Goal: Transaction & Acquisition: Purchase product/service

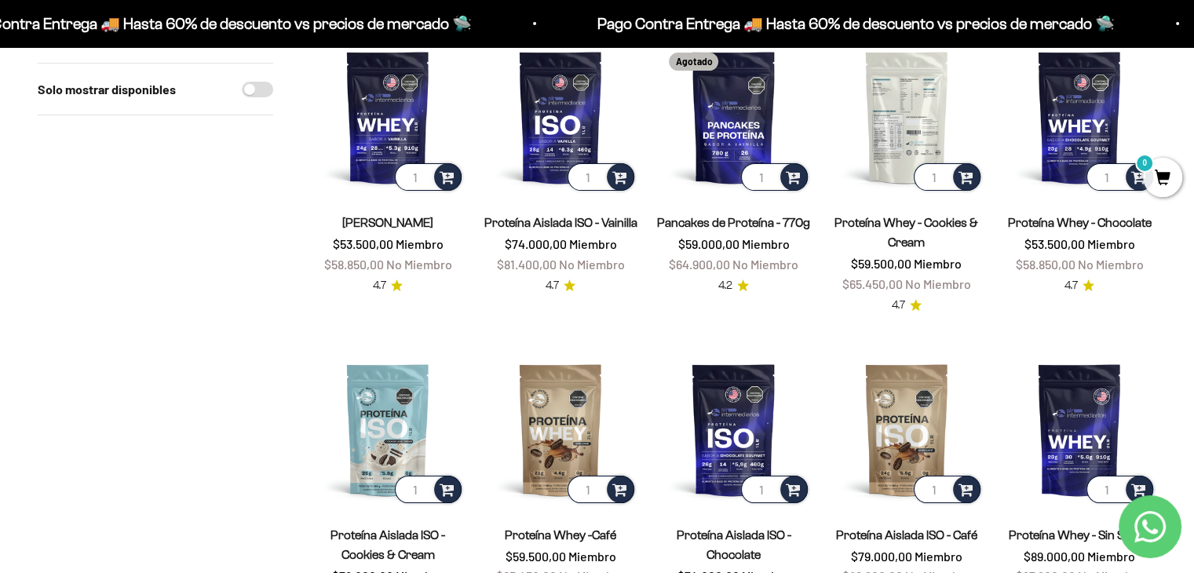
scroll to position [66, 0]
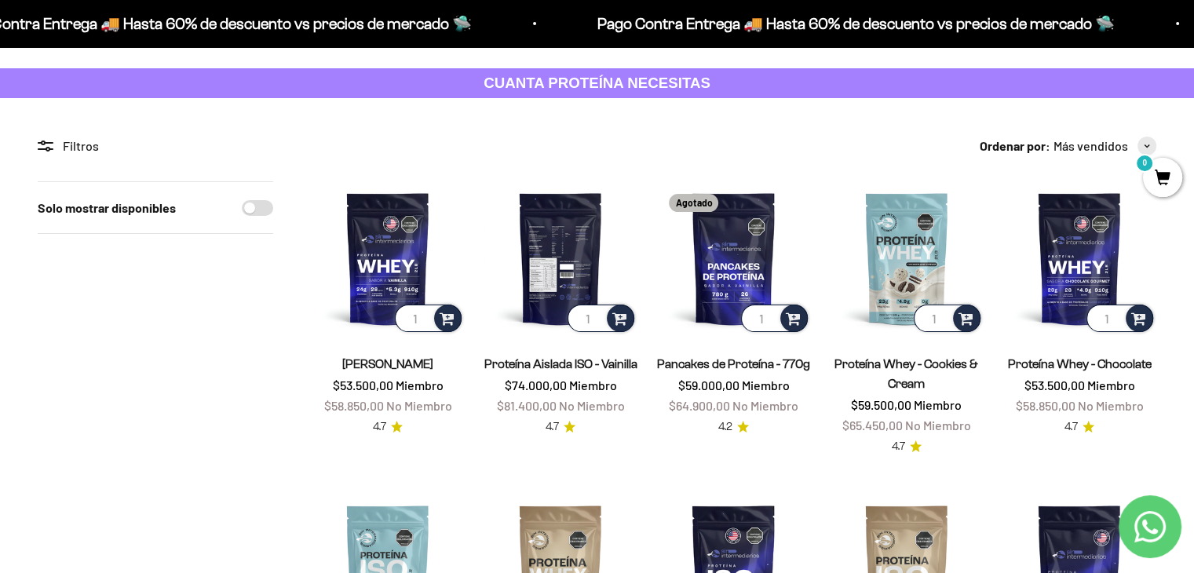
click at [576, 257] on img at bounding box center [561, 258] width 154 height 154
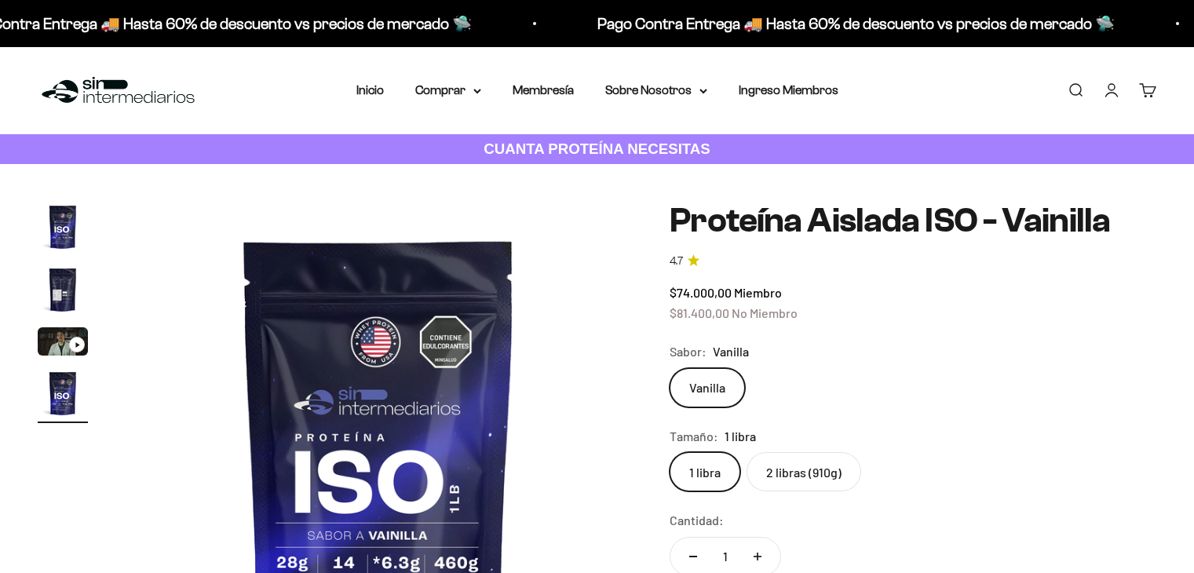
click at [69, 287] on img "Ir al artículo 2" at bounding box center [63, 290] width 50 height 50
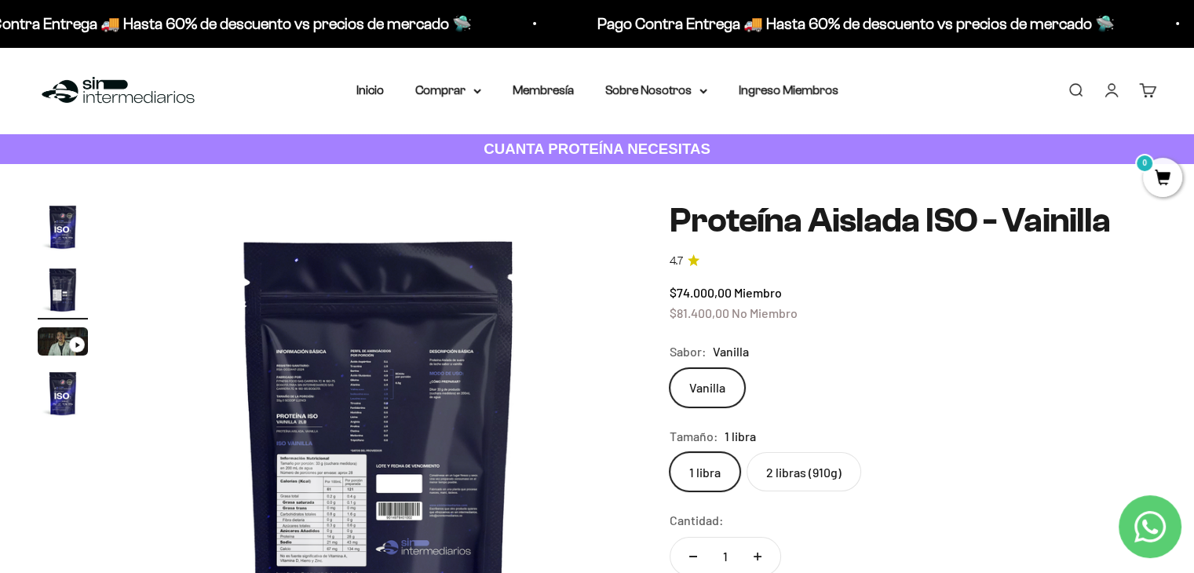
click at [420, 413] on img at bounding box center [379, 455] width 506 height 506
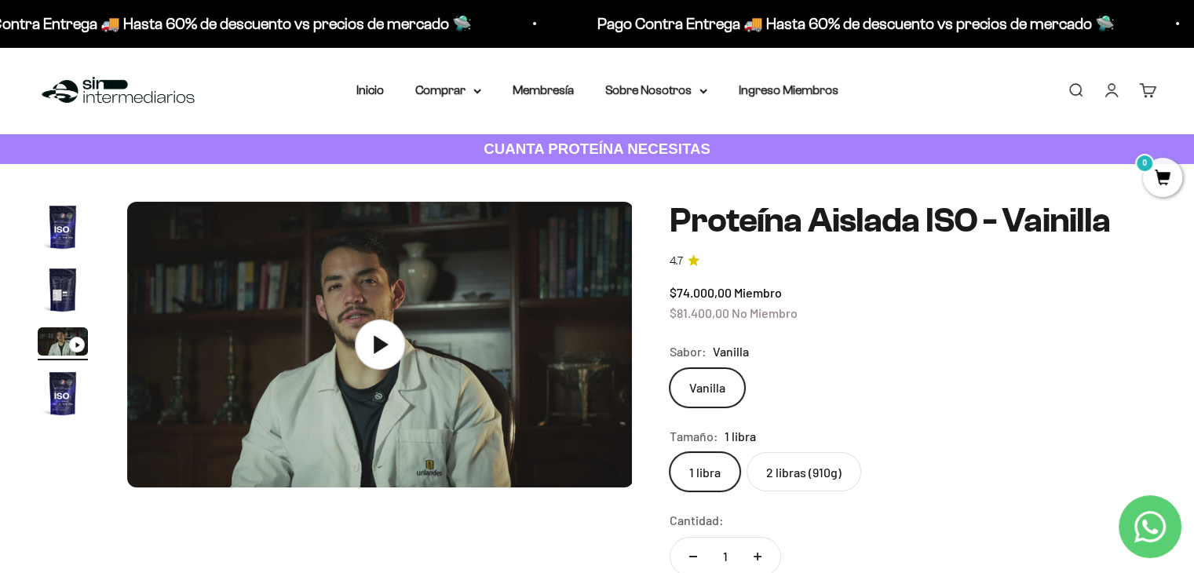
scroll to position [0, 1051]
click at [55, 287] on img "Ir al artículo 2" at bounding box center [63, 290] width 50 height 50
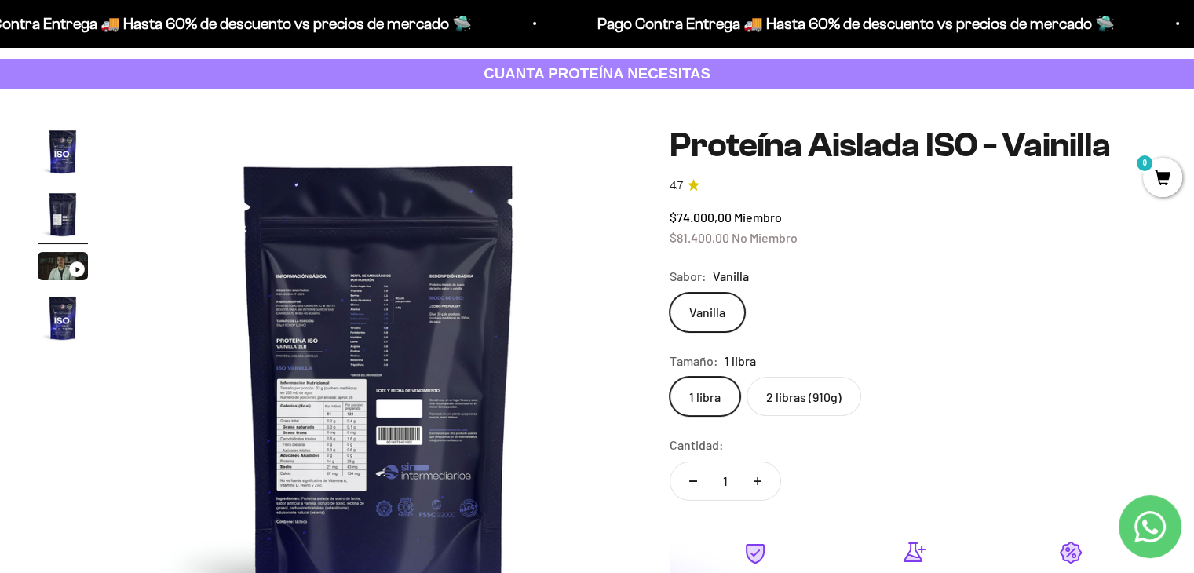
scroll to position [0, 0]
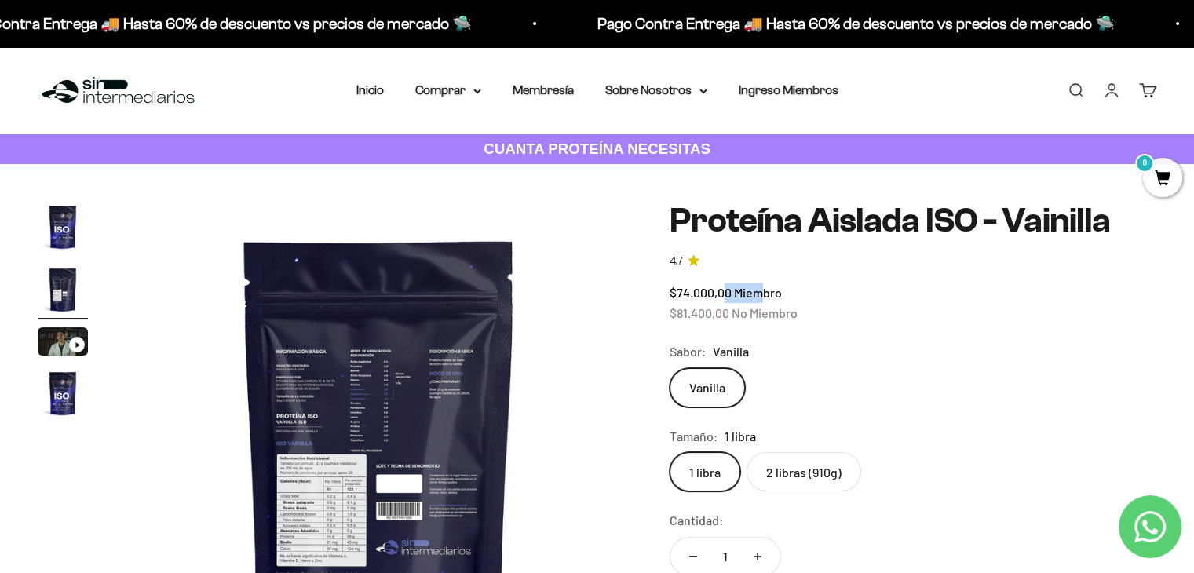
drag, startPoint x: 728, startPoint y: 291, endPoint x: 766, endPoint y: 291, distance: 38.5
click at [766, 291] on span "$74.000,00 Miembro" at bounding box center [726, 292] width 112 height 15
click at [782, 313] on span "No Miembro" at bounding box center [765, 312] width 66 height 15
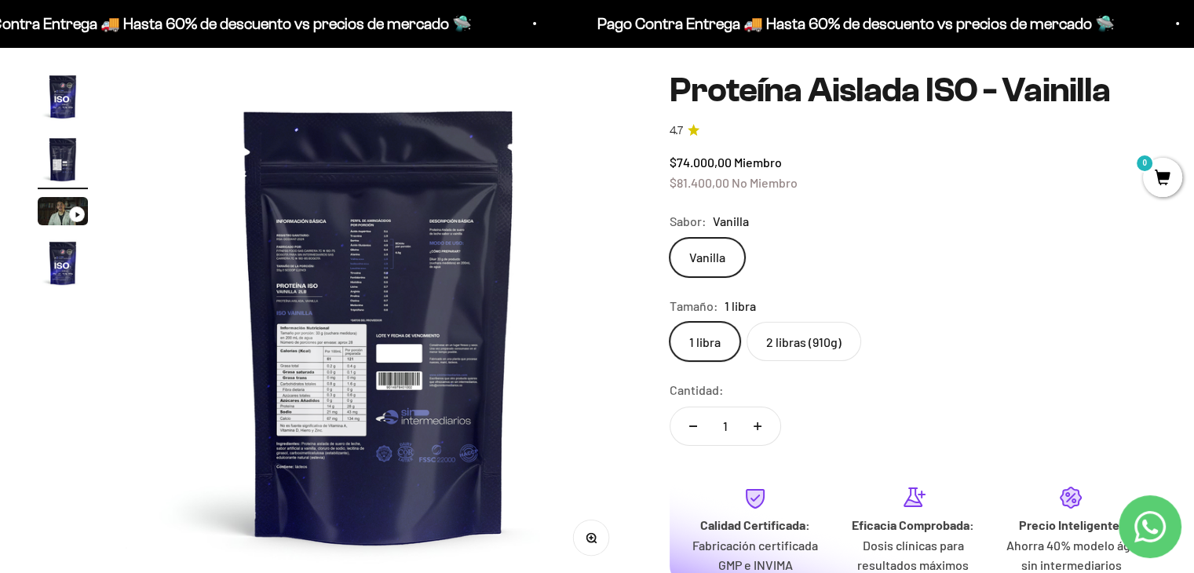
click at [803, 338] on label "2 libras (910g)" at bounding box center [804, 341] width 115 height 39
click at [670, 322] on input "2 libras (910g)" at bounding box center [669, 321] width 1 height 1
